Goal: Check status

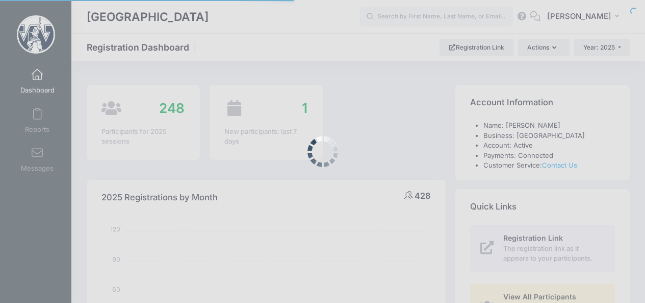
select select
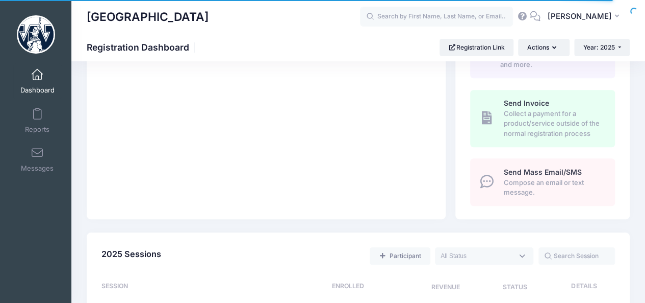
drag, startPoint x: 0, startPoint y: 0, endPoint x: 652, endPoint y: 106, distance: 661.1
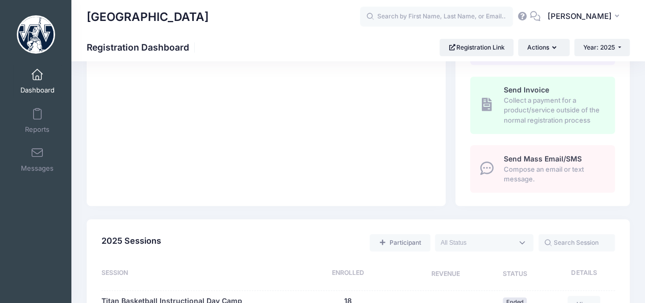
click at [40, 81] on link "Dashboard" at bounding box center [37, 81] width 48 height 36
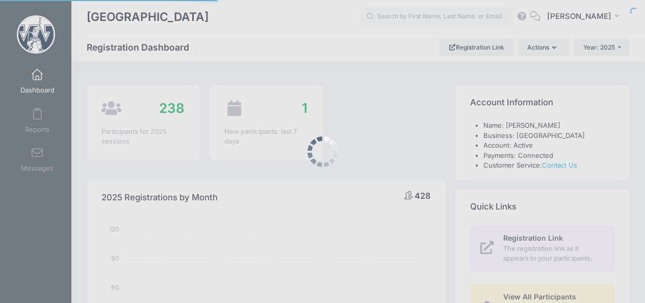
select select
